Goal: Navigation & Orientation: Find specific page/section

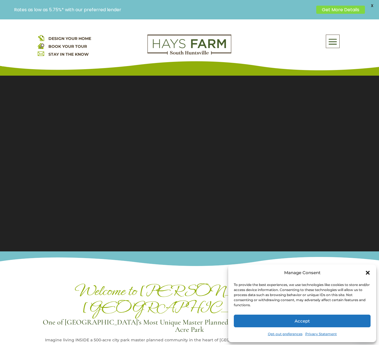
click at [328, 41] on span at bounding box center [332, 41] width 13 height 13
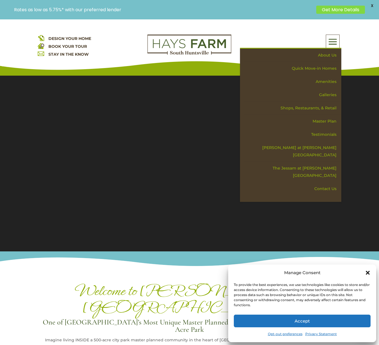
click at [367, 276] on div "Close dialog" at bounding box center [368, 273] width 6 height 6
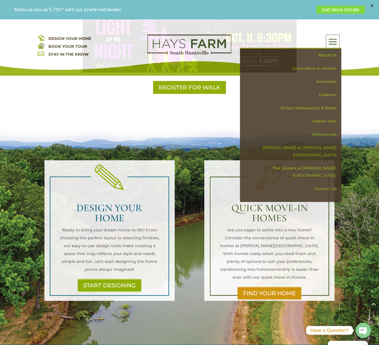
scroll to position [338, 0]
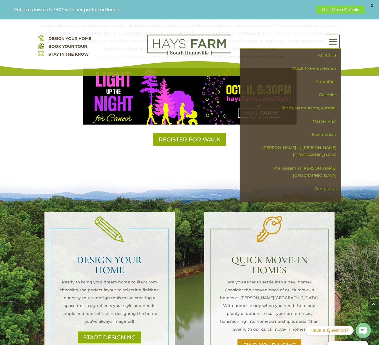
drag, startPoint x: 169, startPoint y: 140, endPoint x: 174, endPoint y: 142, distance: 4.6
click at [170, 140] on div "Welcome to [PERSON_NAME][GEOGRAPHIC_DATA] One of [GEOGRAPHIC_DATA]’s Most Uniqu…" at bounding box center [189, 45] width 379 height 248
click at [283, 339] on link "FIND YOUR HOME" at bounding box center [269, 345] width 68 height 13
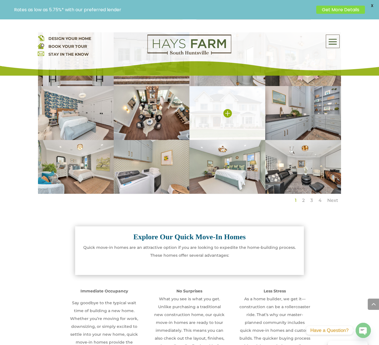
scroll to position [394, 0]
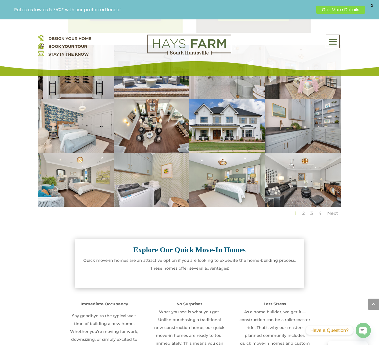
click at [215, 254] on strong "Explore Our Quick Move-In Homes" at bounding box center [189, 250] width 112 height 8
click at [305, 220] on li "2" at bounding box center [303, 213] width 8 height 13
click at [304, 220] on li "2" at bounding box center [303, 213] width 8 height 13
click at [304, 216] on link "2" at bounding box center [303, 213] width 3 height 5
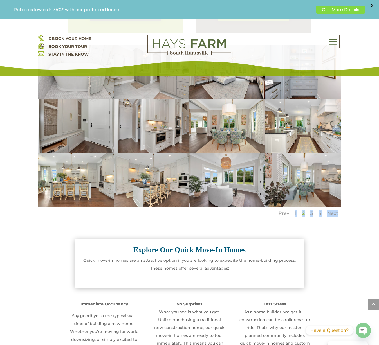
click at [312, 227] on ul "Prev 1 2 3 4 Next" at bounding box center [189, 217] width 303 height 20
click at [312, 216] on link "3" at bounding box center [311, 213] width 3 height 5
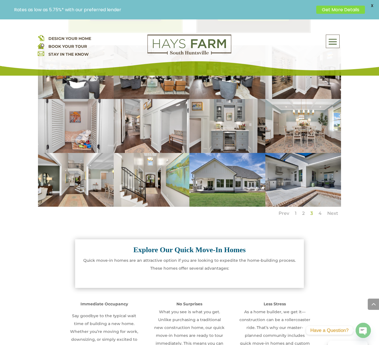
click at [321, 216] on link "4" at bounding box center [319, 213] width 3 height 5
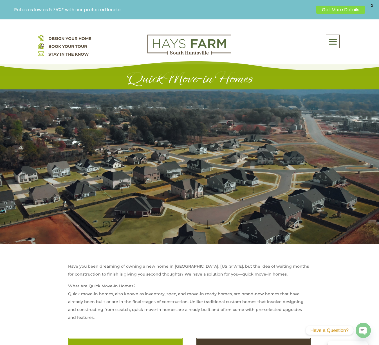
scroll to position [0, 0]
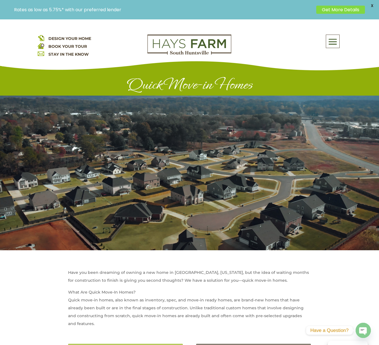
click at [87, 39] on span "DESIGN YOUR HOME" at bounding box center [69, 38] width 43 height 5
